Goal: Find specific page/section: Find specific page/section

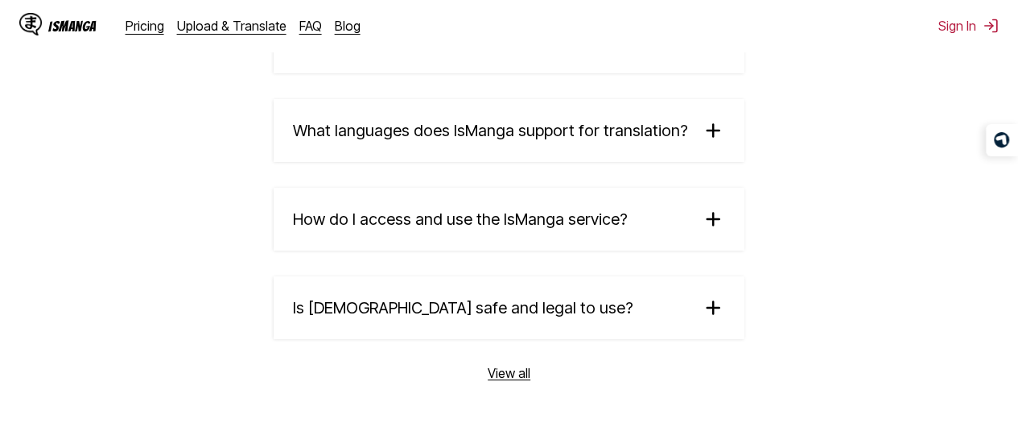
scroll to position [2962, 0]
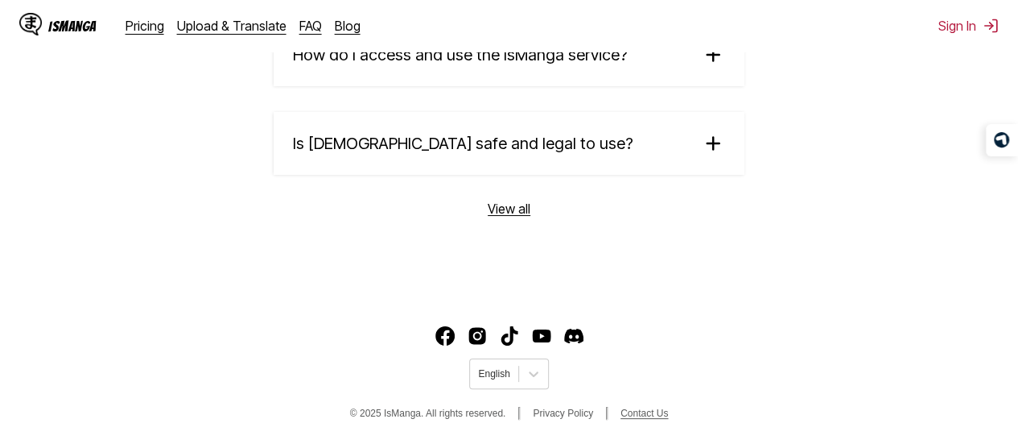
click at [631, 417] on link "Contact Us" at bounding box center [644, 412] width 47 height 11
click at [752, 333] on footer "English © 2025 IsManga. All rights reserved. Privacy Policy Contact Us" at bounding box center [509, 375] width 1018 height 137
click at [563, 415] on link "Privacy Policy" at bounding box center [563, 412] width 60 height 11
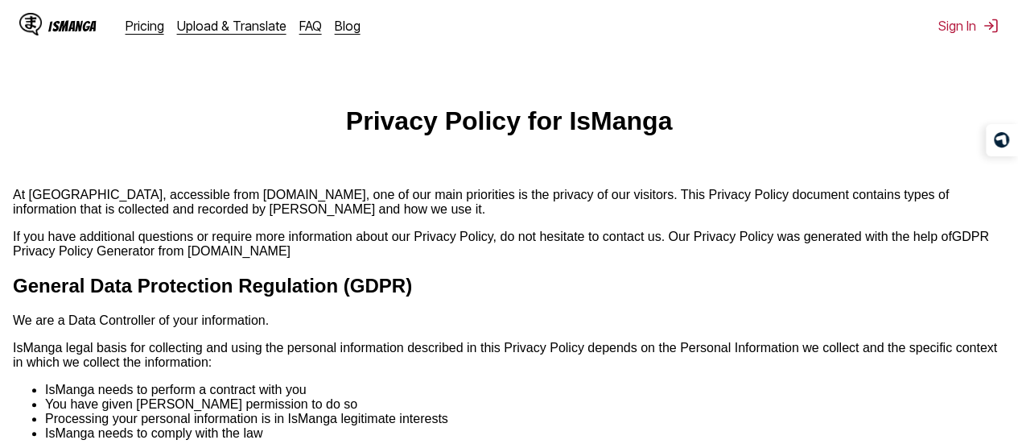
click at [55, 199] on p "At [GEOGRAPHIC_DATA], accessible from [DOMAIN_NAME], one of our main priorities…" at bounding box center [509, 202] width 993 height 29
copy p "IsManga"
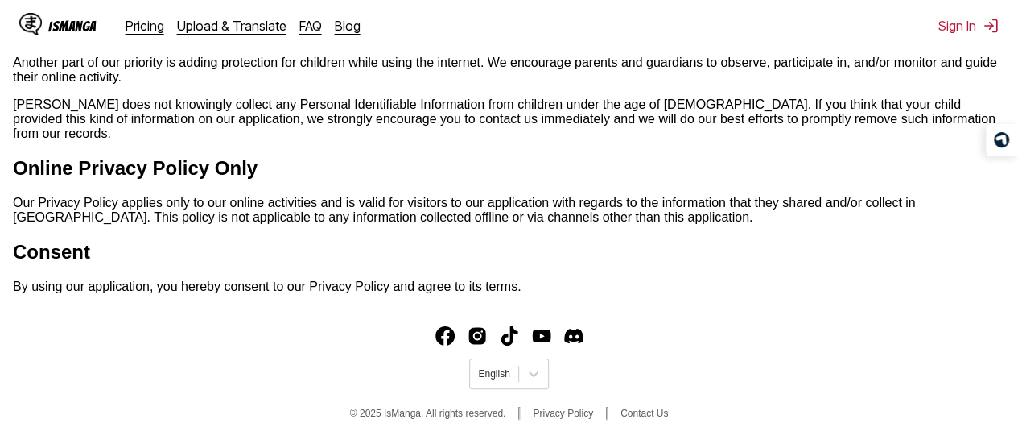
scroll to position [1288, 0]
click at [636, 419] on link "Contact Us" at bounding box center [644, 412] width 47 height 11
click at [779, 258] on h2 "Consent" at bounding box center [509, 252] width 993 height 23
click at [572, 416] on link "Privacy Policy" at bounding box center [563, 412] width 60 height 11
